Goal: Navigation & Orientation: Find specific page/section

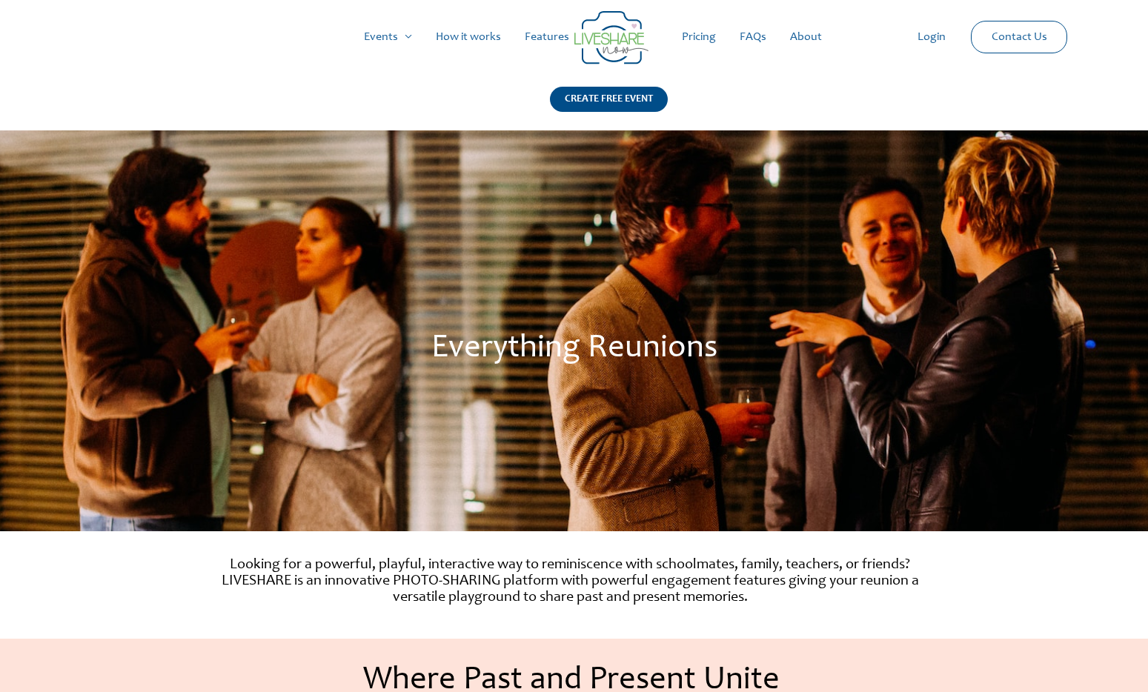
click at [939, 41] on link "Login" at bounding box center [931, 36] width 52 height 47
click at [933, 35] on link "Login" at bounding box center [931, 36] width 52 height 47
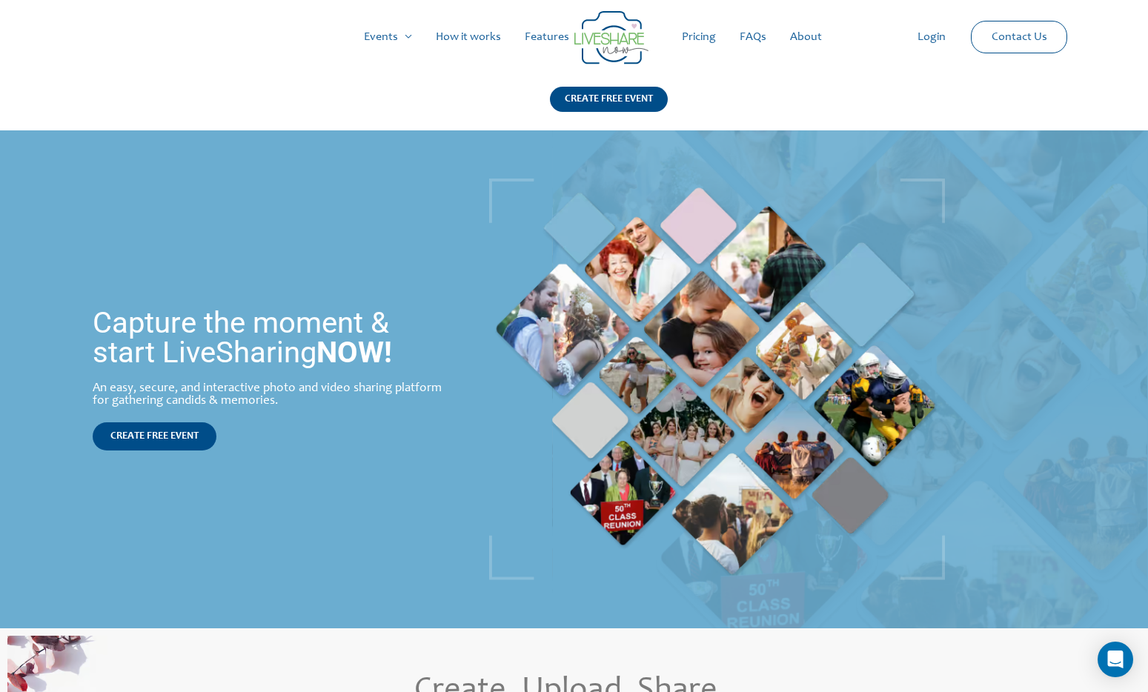
click at [811, 35] on link "About" at bounding box center [806, 36] width 56 height 47
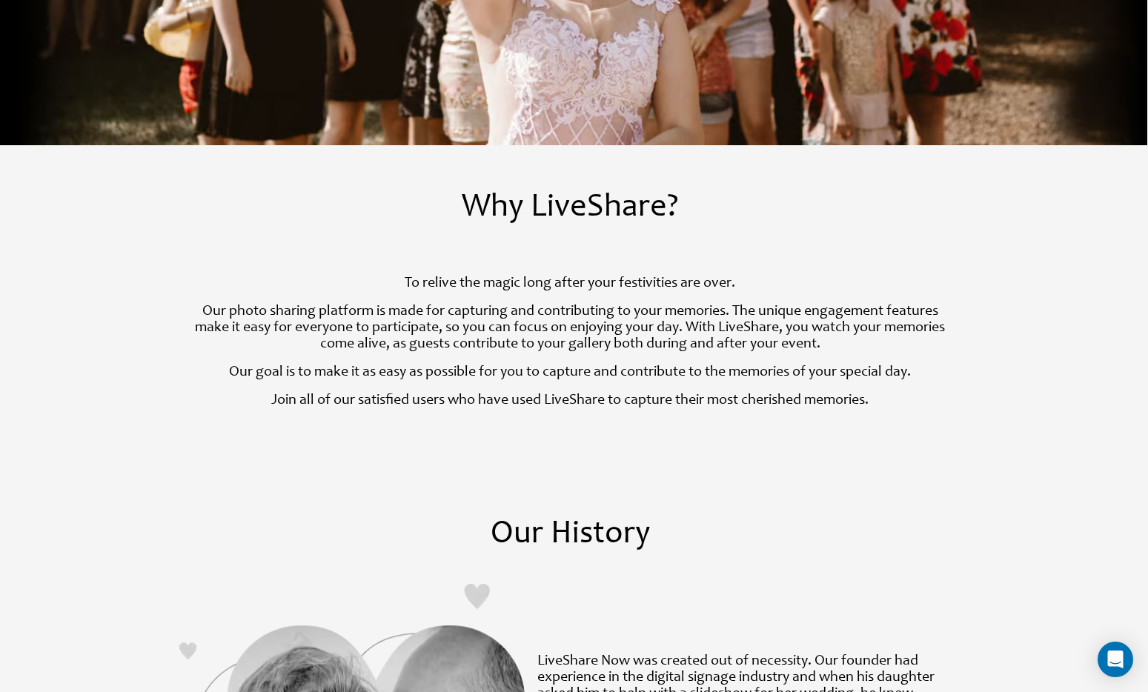
scroll to position [289, 0]
